Goal: Navigation & Orientation: Find specific page/section

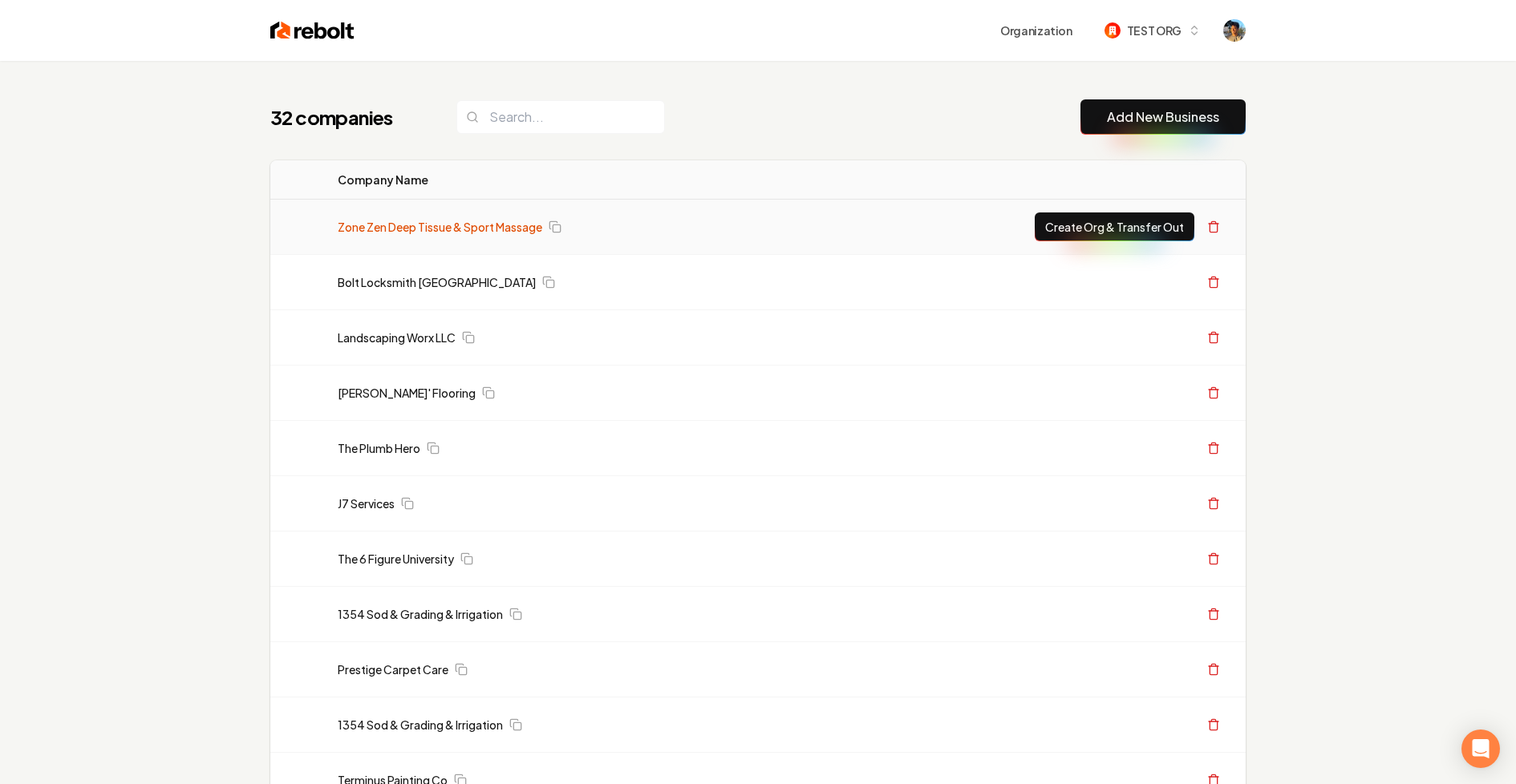
click at [399, 226] on link "Zone Zen Deep Tissue & Sport Massage" at bounding box center [440, 227] width 205 height 16
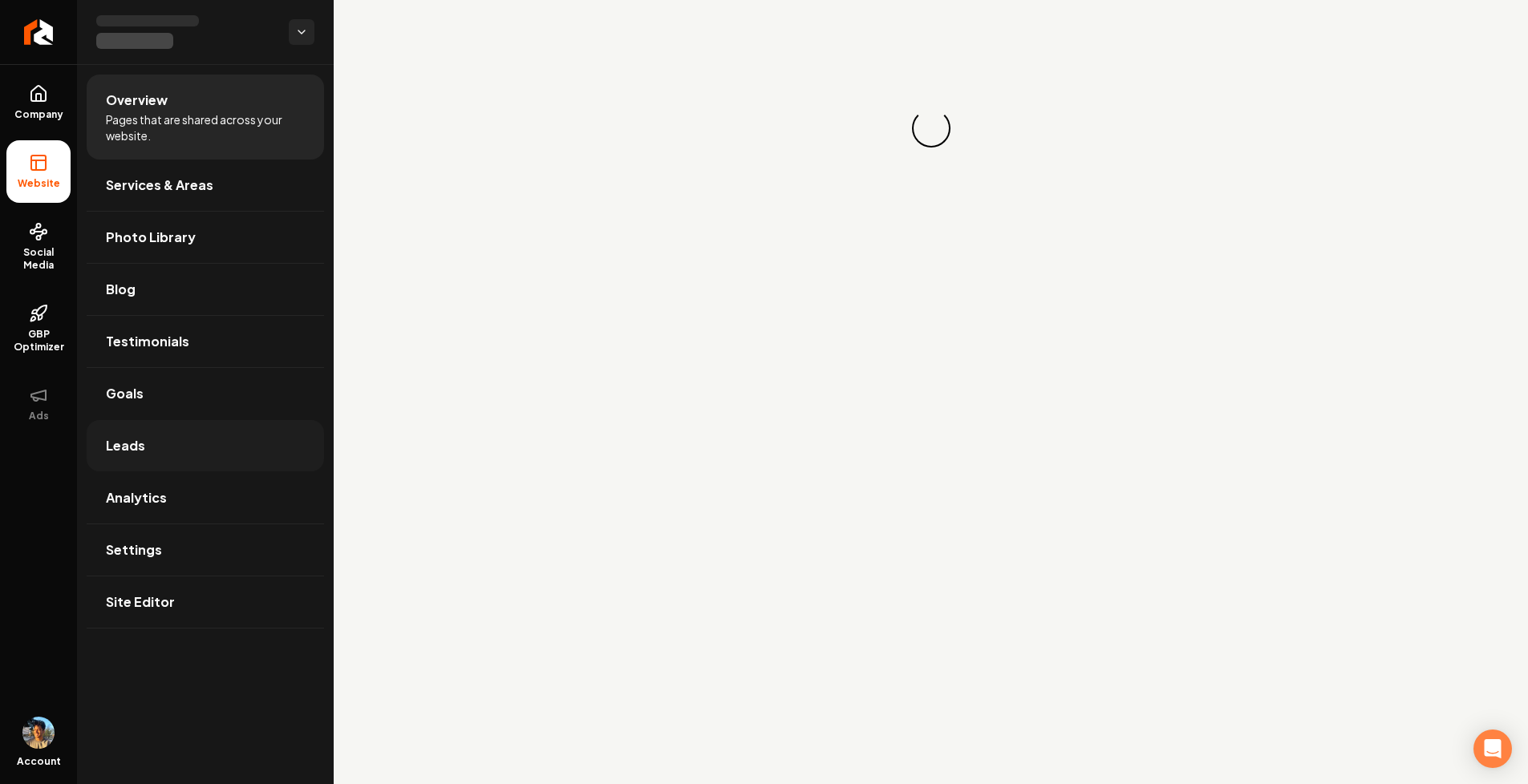
click at [144, 443] on link "Leads" at bounding box center [205, 446] width 238 height 51
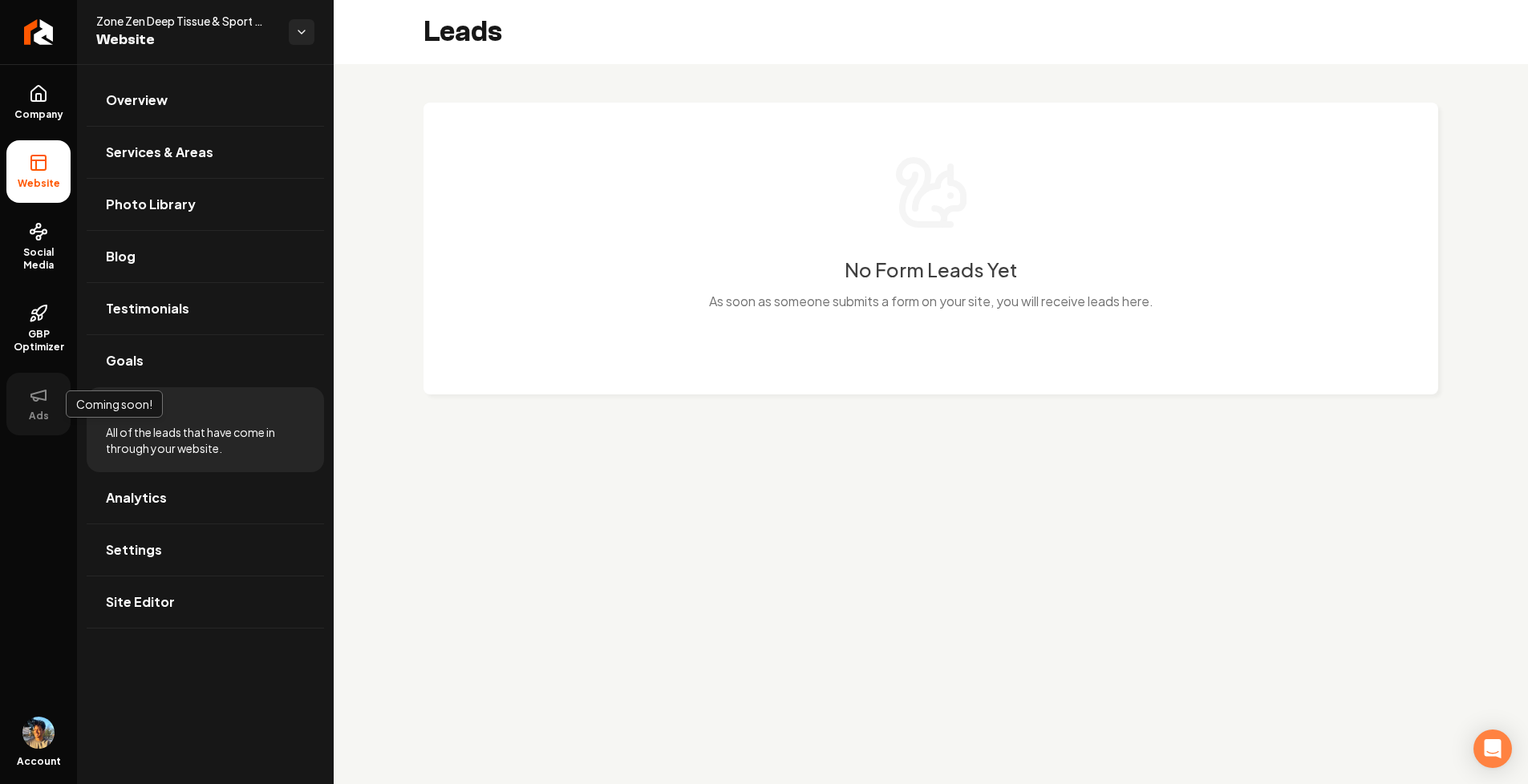
click at [20, 406] on button "Ads" at bounding box center [39, 404] width 64 height 62
click at [48, 48] on link "Return to dashboard" at bounding box center [39, 32] width 77 height 64
